Goal: Find specific page/section: Find specific page/section

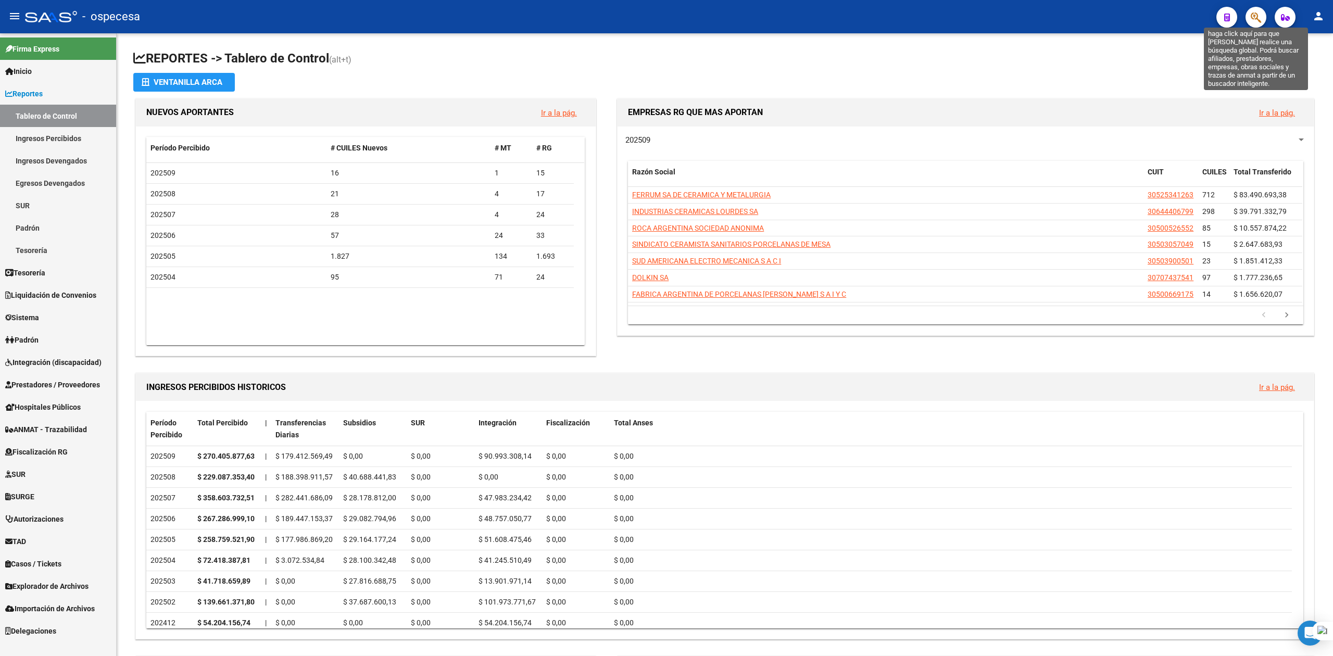
click at [1251, 15] on icon "button" at bounding box center [1256, 17] width 10 height 12
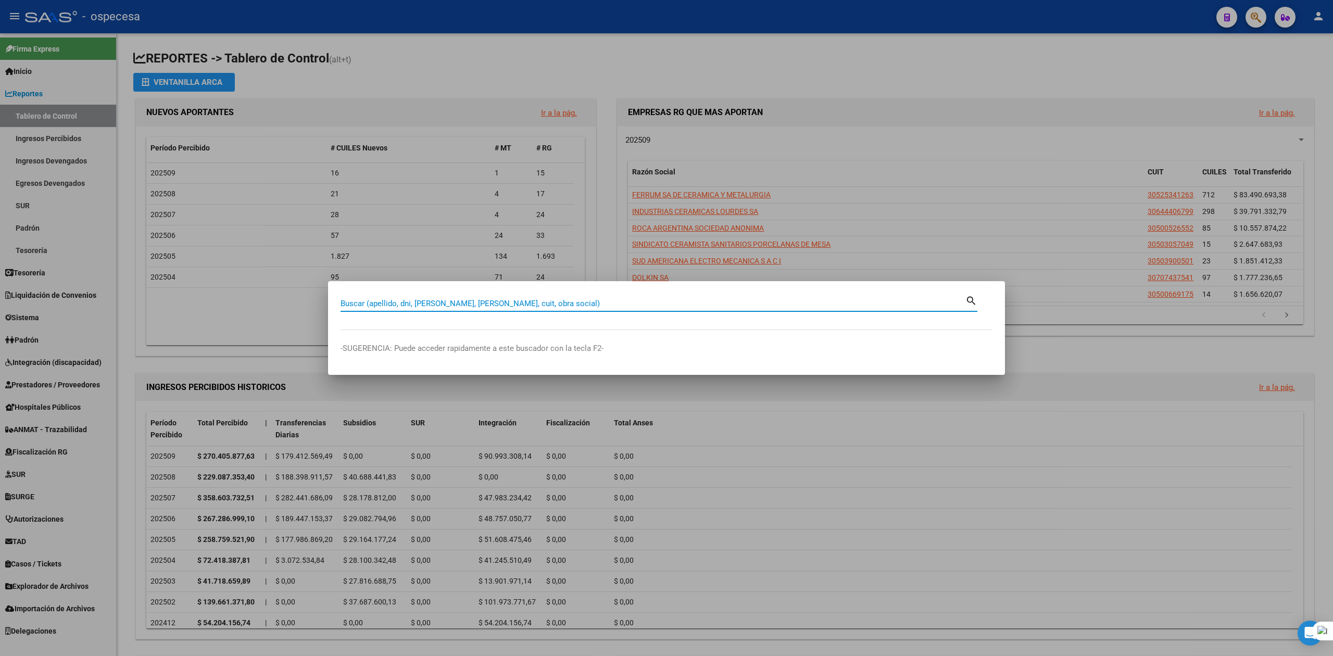
click at [519, 302] on input "Buscar (apellido, dni, [PERSON_NAME], [PERSON_NAME], cuit, obra social)" at bounding box center [653, 303] width 625 height 9
type input "BERCC"
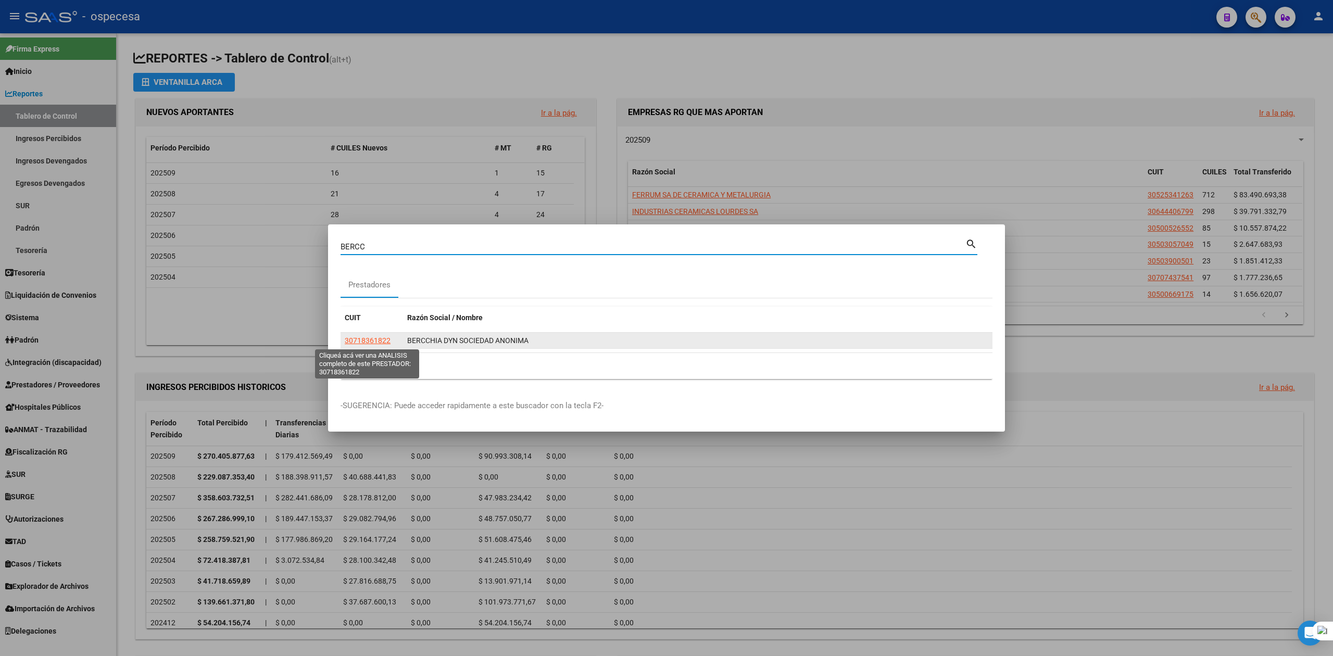
click at [375, 340] on span "30718361822" at bounding box center [368, 340] width 46 height 8
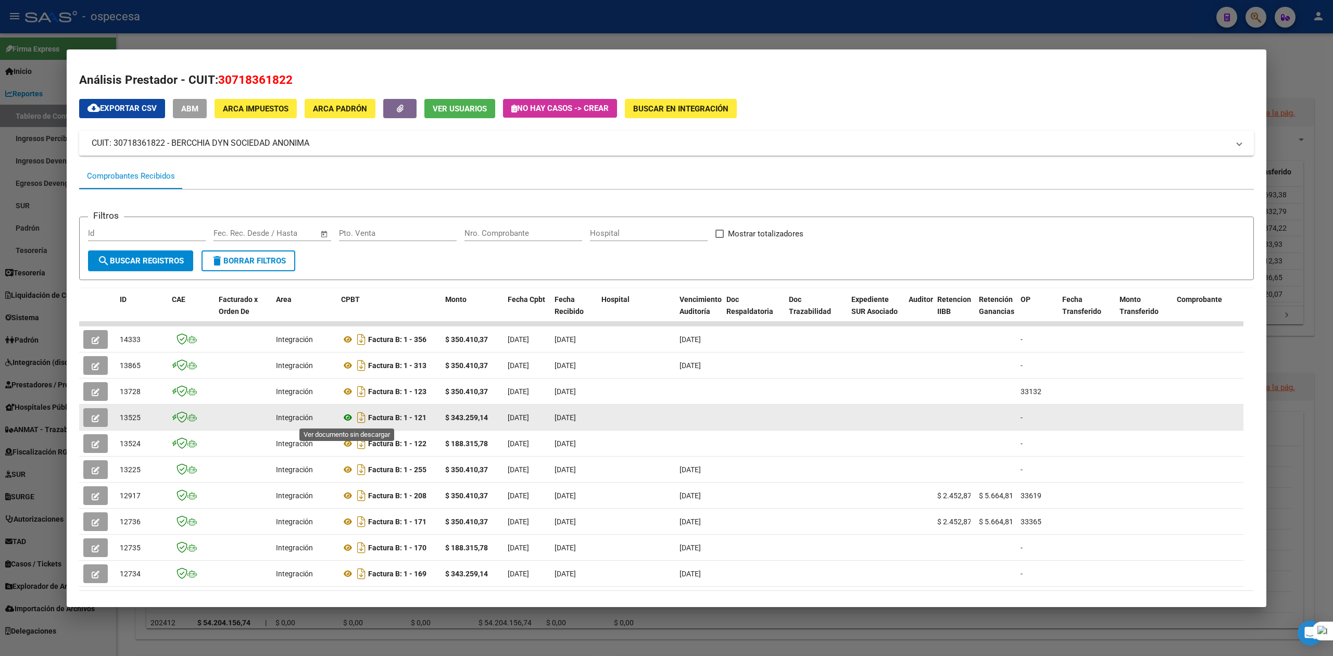
click at [344, 417] on icon at bounding box center [348, 417] width 14 height 12
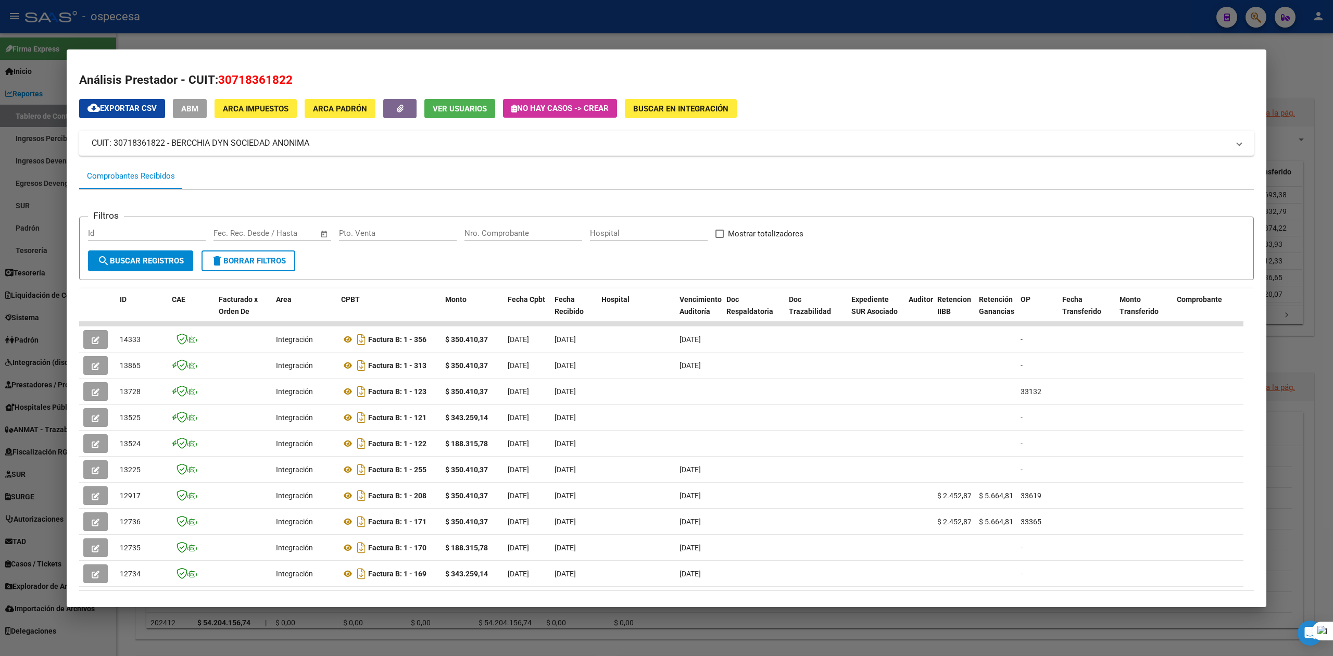
click at [1302, 66] on div at bounding box center [666, 328] width 1333 height 656
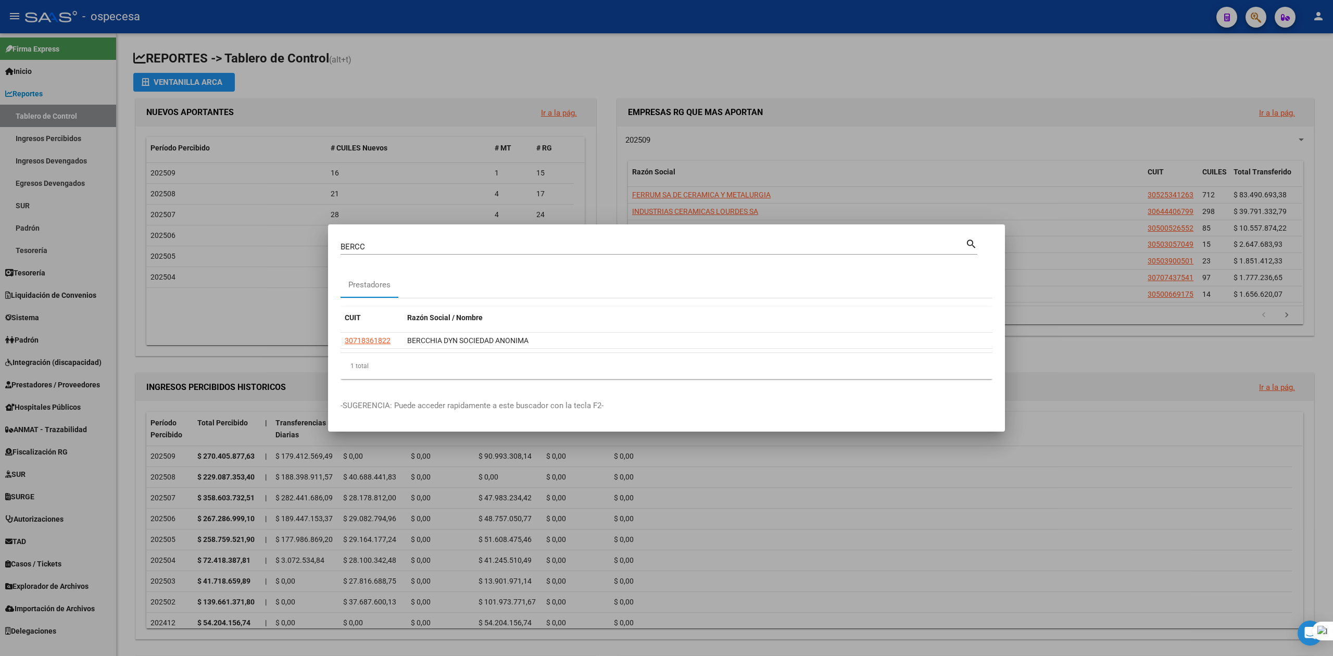
click at [853, 44] on div at bounding box center [666, 328] width 1333 height 656
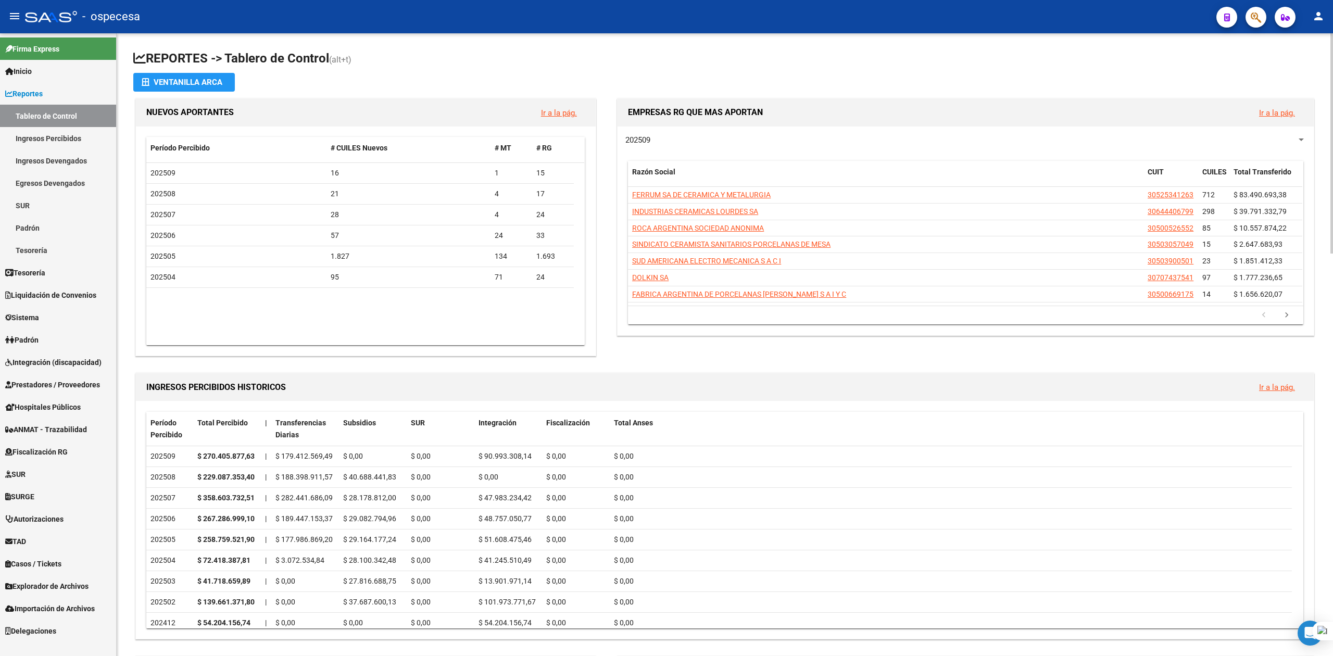
click at [1150, 58] on h1 "REPORTES -> Tablero de Control (alt+t)" at bounding box center [724, 59] width 1183 height 18
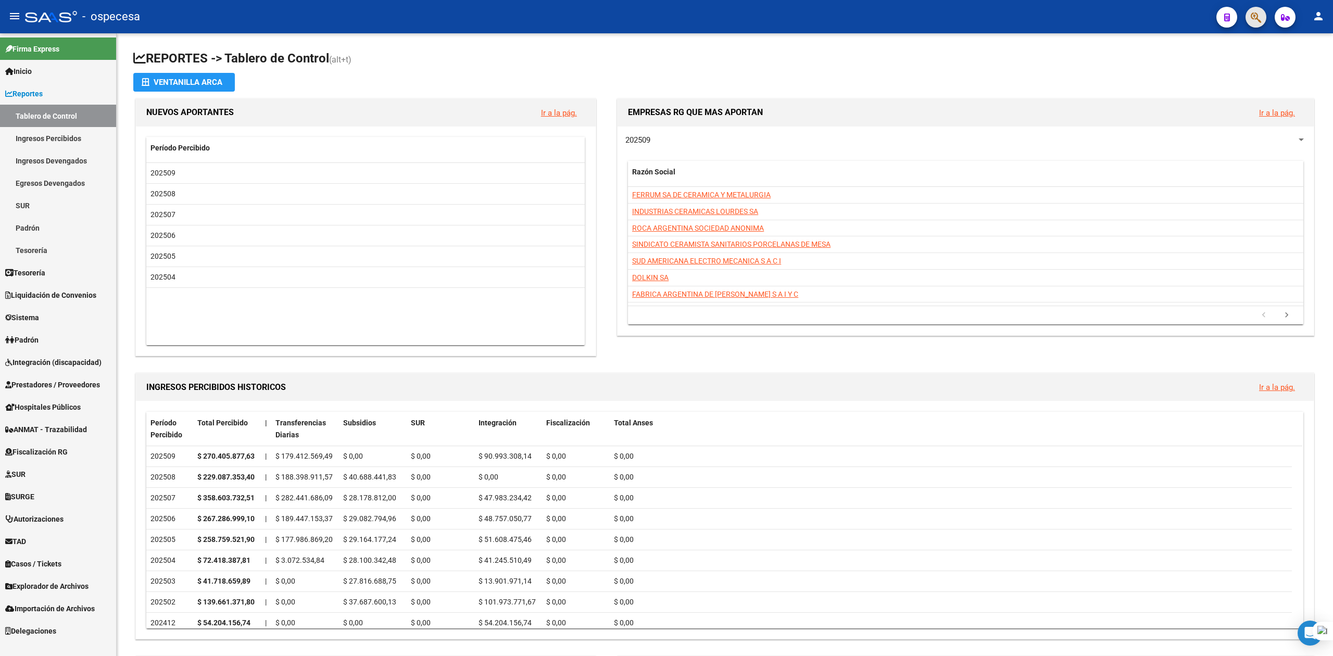
click at [1259, 26] on span "button" at bounding box center [1256, 17] width 10 height 21
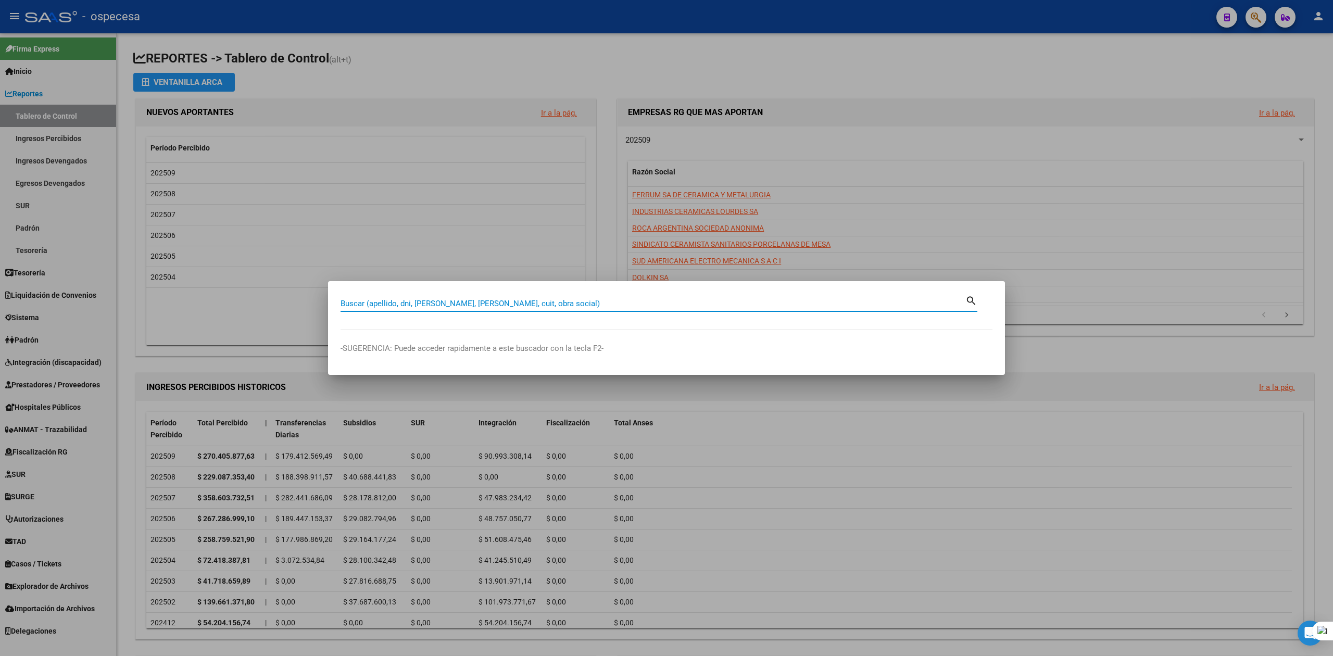
click at [621, 303] on input "Buscar (apellido, dni, [PERSON_NAME], [PERSON_NAME], cuit, obra social)" at bounding box center [653, 303] width 625 height 9
type input "diagnostico y tratamiento"
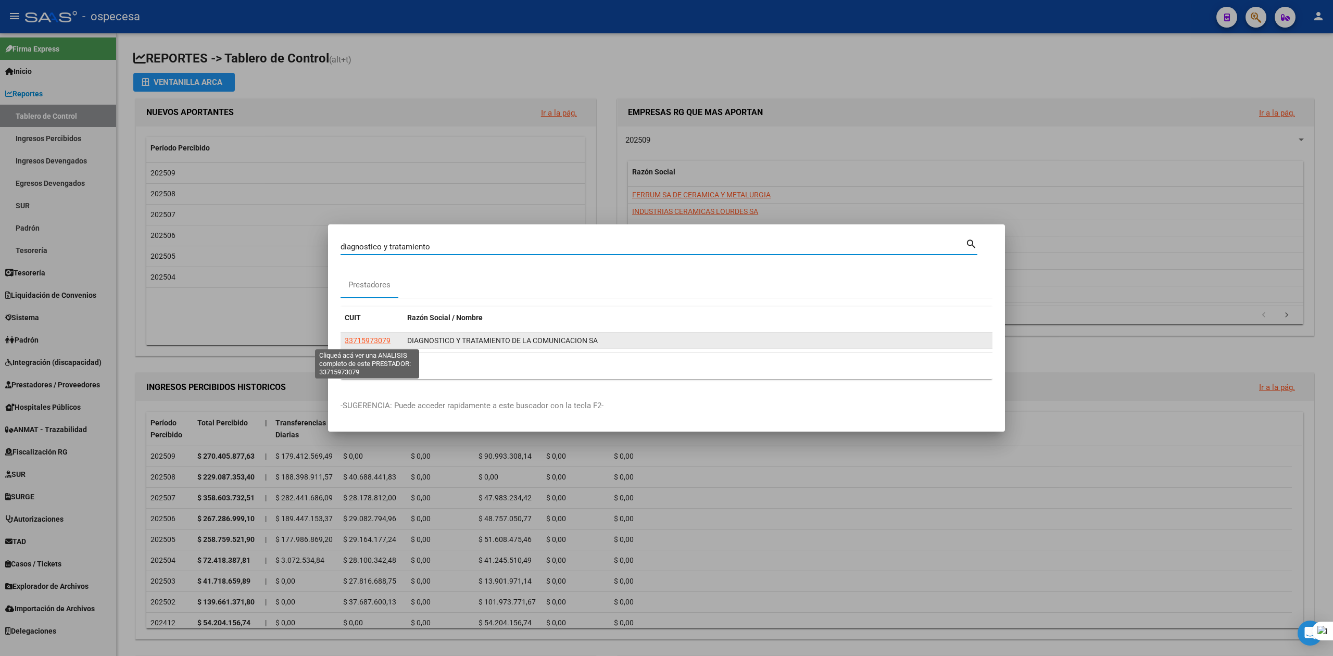
click at [383, 342] on span "33715973079" at bounding box center [368, 340] width 46 height 8
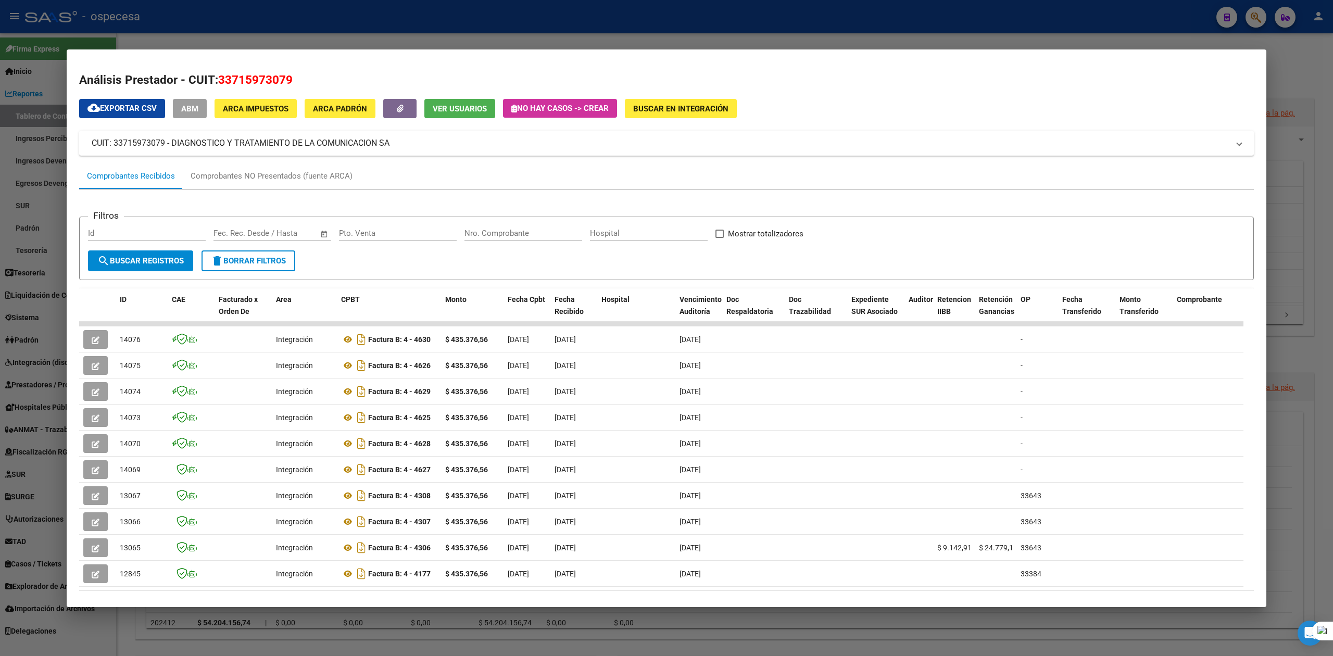
click at [723, 32] on div at bounding box center [666, 328] width 1333 height 656
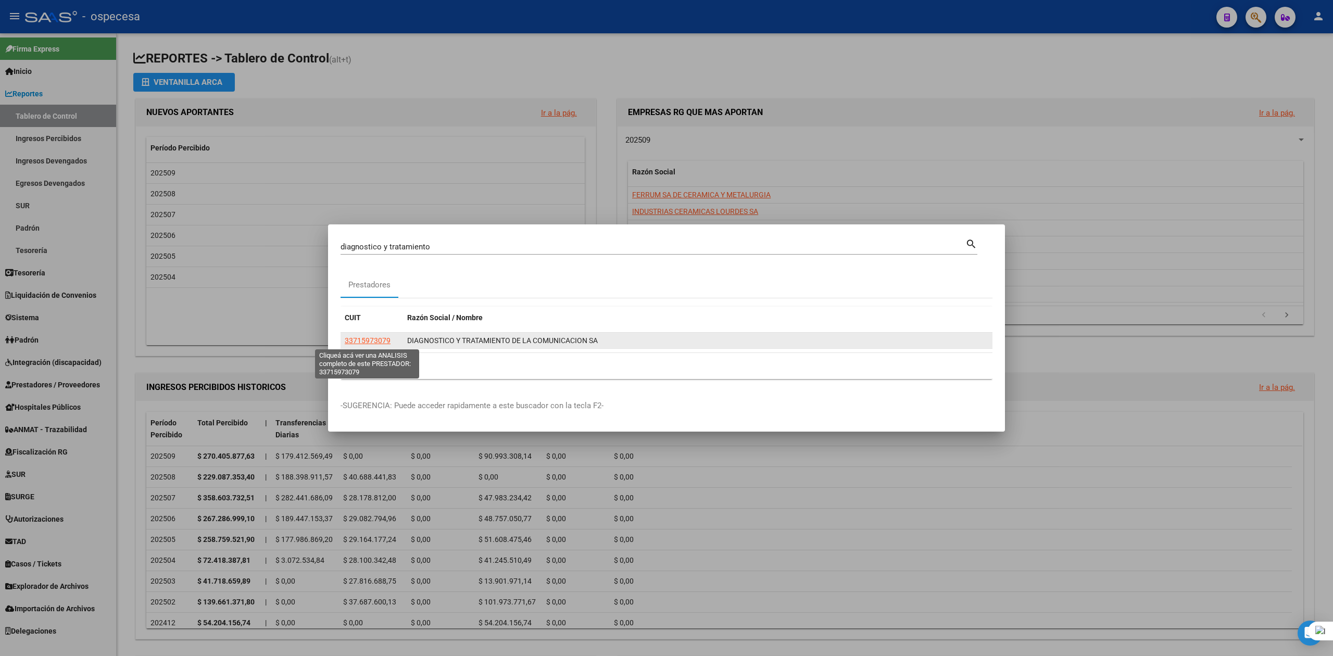
click at [367, 340] on span "33715973079" at bounding box center [368, 340] width 46 height 8
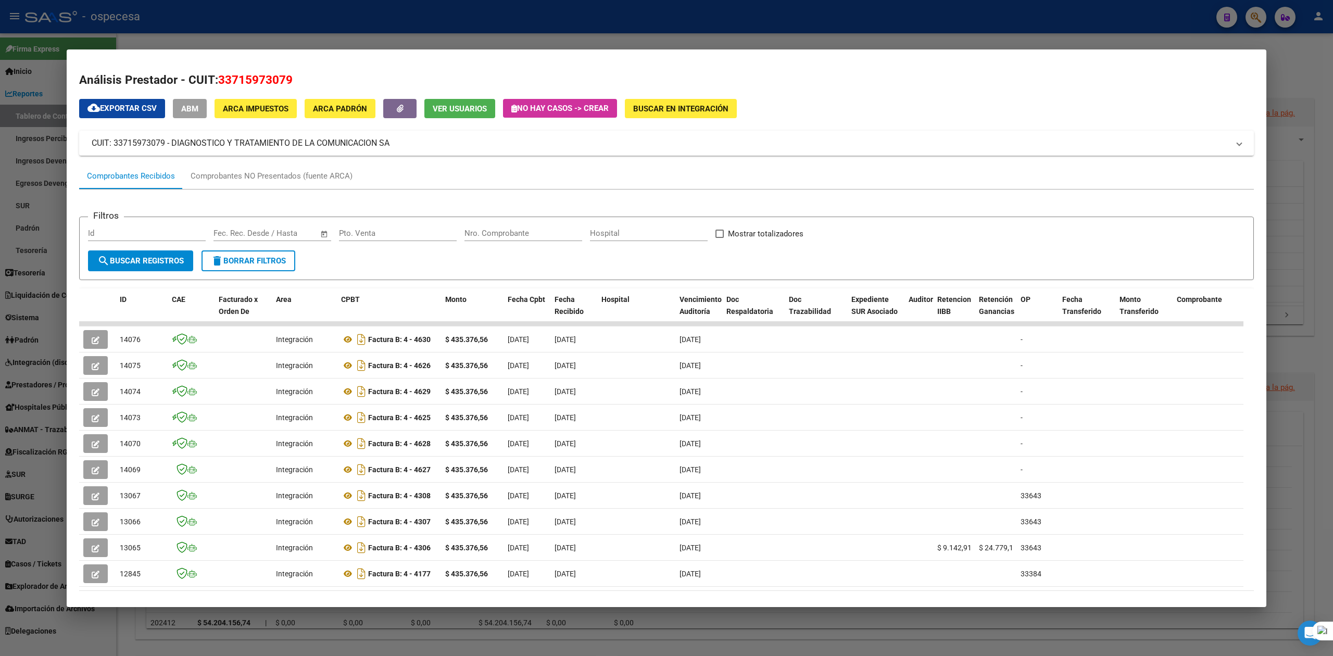
click at [1333, 65] on div at bounding box center [1333, 328] width 1 height 656
click at [1320, 68] on div at bounding box center [666, 328] width 1333 height 656
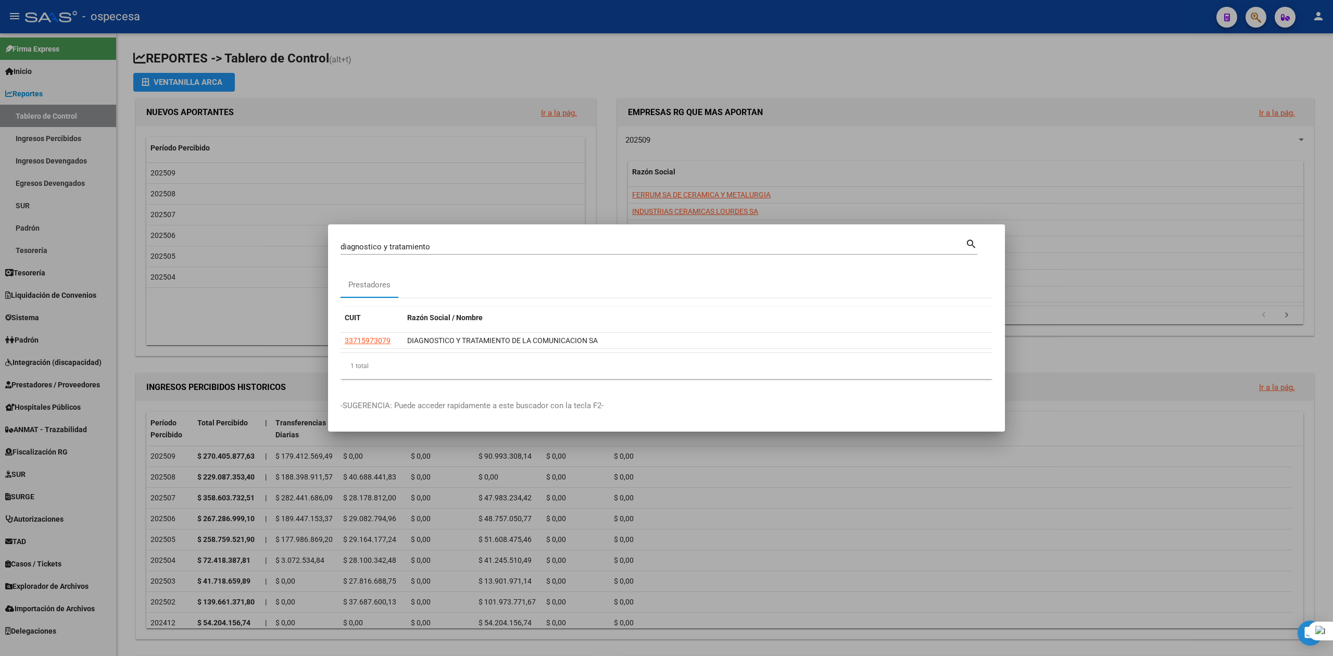
click at [1142, 46] on div at bounding box center [666, 328] width 1333 height 656
